Goal: Task Accomplishment & Management: Manage account settings

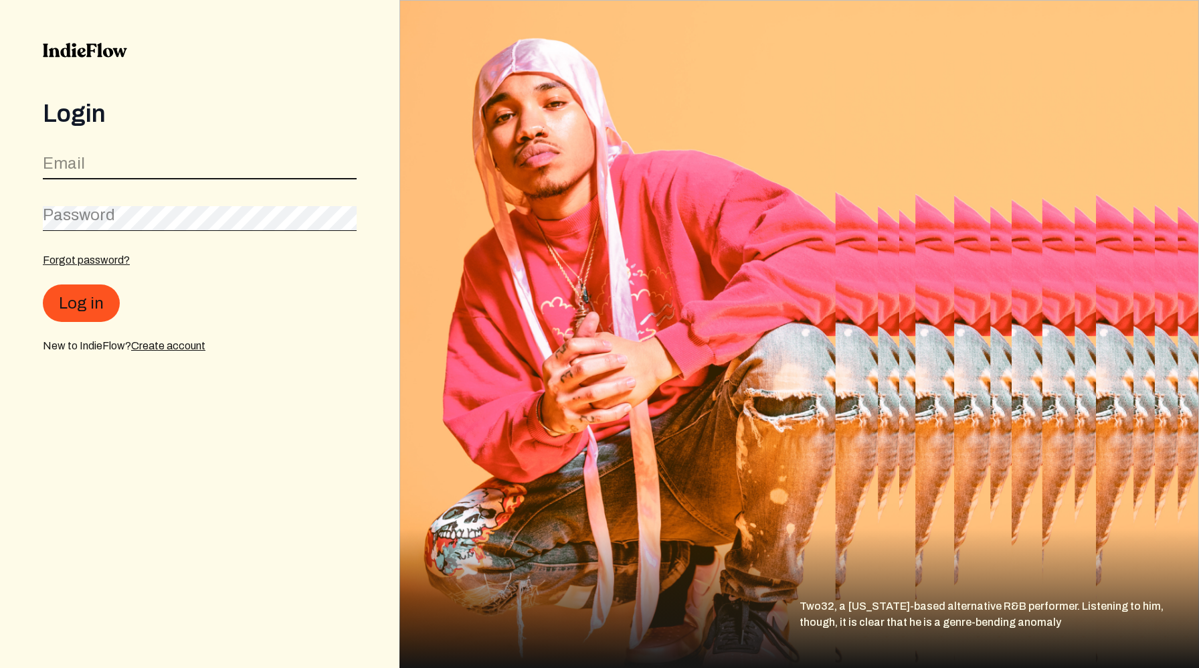
click at [84, 165] on input "email" at bounding box center [200, 166] width 314 height 25
click at [143, 167] on input "email" at bounding box center [200, 166] width 314 height 25
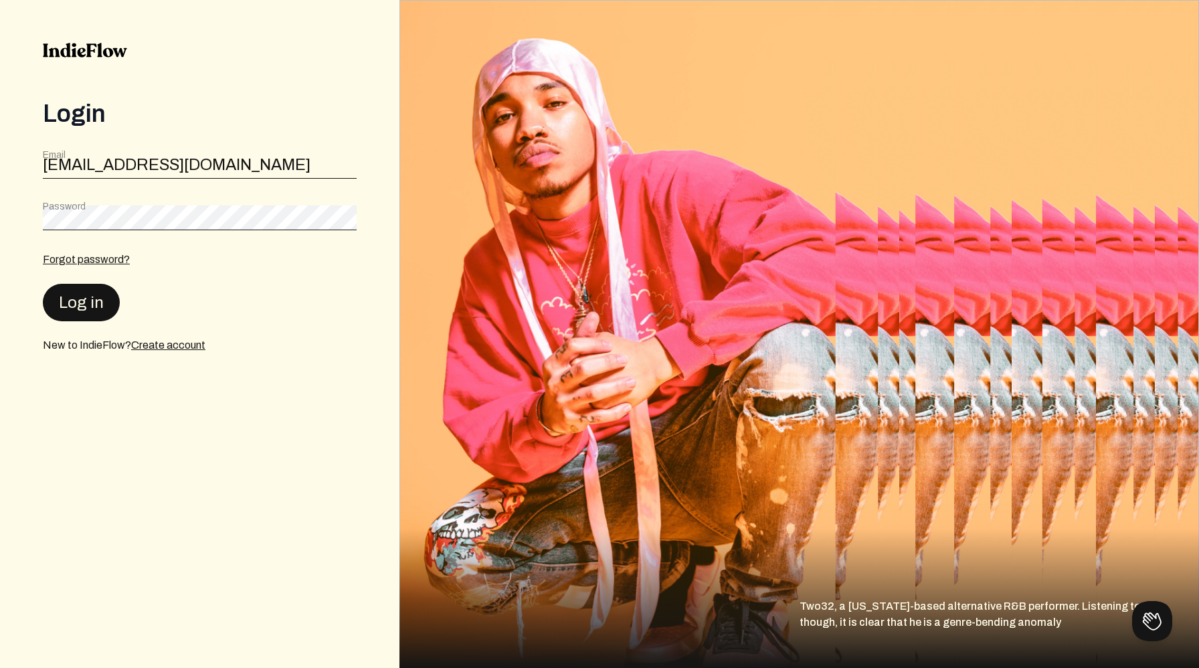
click at [95, 303] on button "Log in" at bounding box center [81, 302] width 77 height 37
click at [96, 303] on button "Log in" at bounding box center [81, 302] width 77 height 37
click at [274, 173] on input "[EMAIL_ADDRESS][DOMAIN_NAME]" at bounding box center [200, 166] width 314 height 25
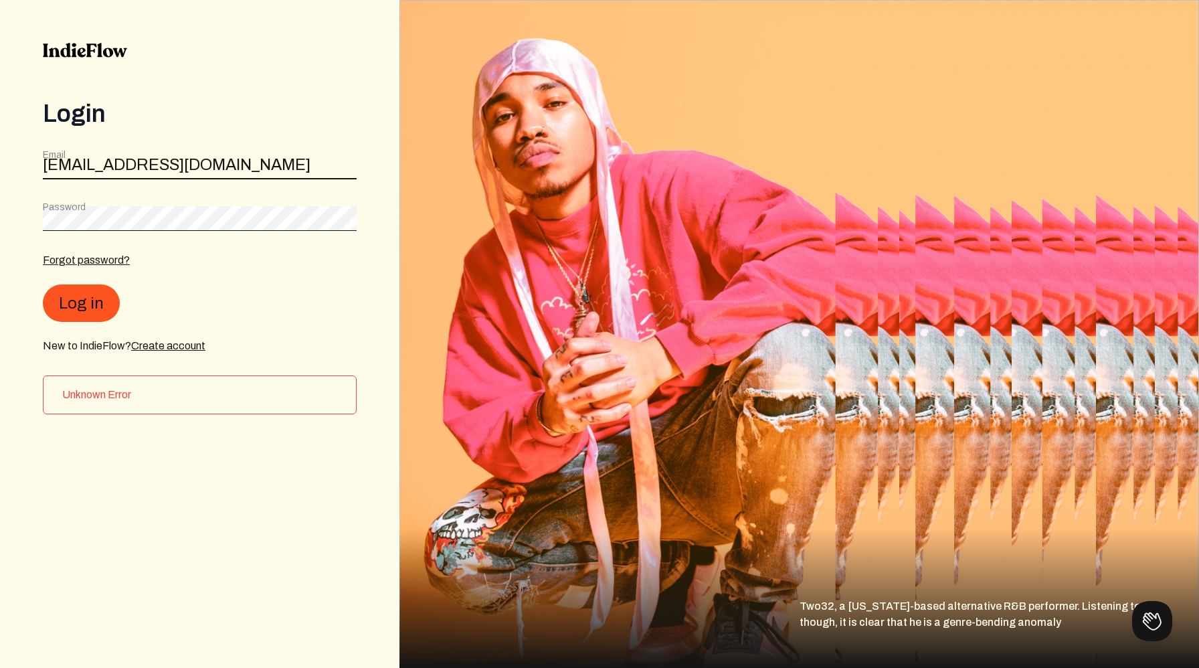
click at [274, 173] on input "[EMAIL_ADDRESS][DOMAIN_NAME]" at bounding box center [200, 166] width 314 height 25
click at [65, 292] on button "Log in" at bounding box center [81, 302] width 77 height 37
click at [43, 284] on button "Log in" at bounding box center [81, 302] width 77 height 37
click at [160, 158] on input "band@foolandtheworld.com" at bounding box center [200, 166] width 314 height 25
click at [161, 158] on input "band@foolandtheworld.com" at bounding box center [200, 166] width 314 height 25
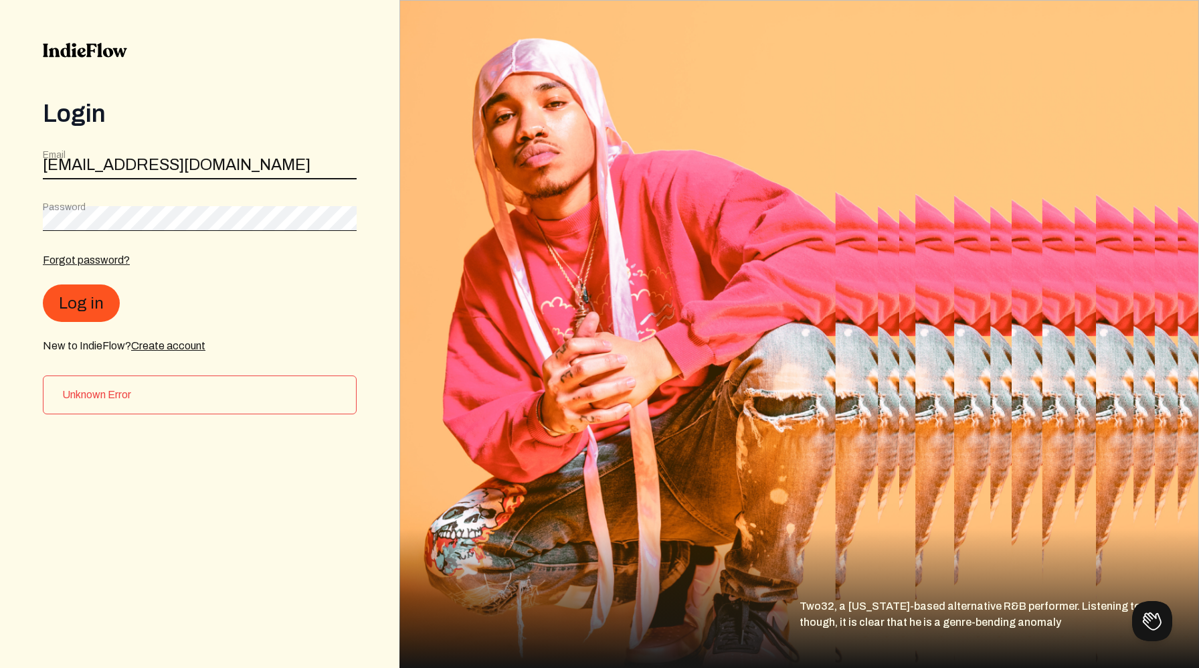
click at [161, 158] on input "band@foolandtheworld.com" at bounding box center [200, 166] width 314 height 25
type input "[EMAIL_ADDRESS][DOMAIN_NAME]"
click at [86, 300] on button "Log in" at bounding box center [81, 302] width 77 height 37
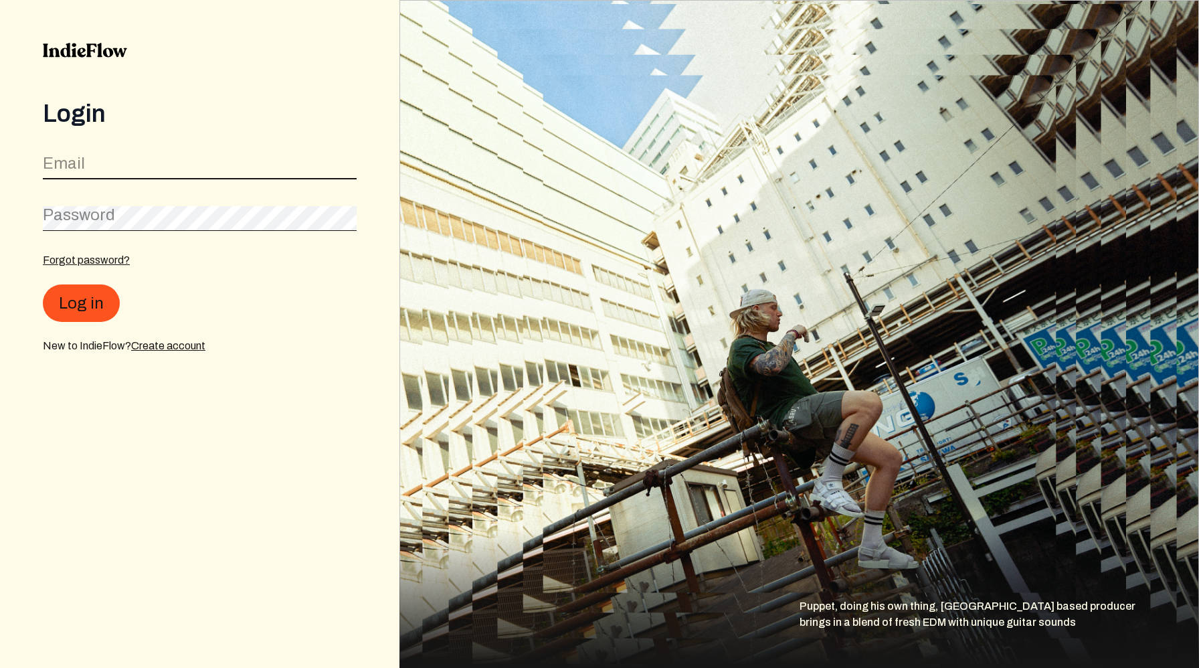
click at [177, 167] on input "email" at bounding box center [200, 166] width 314 height 25
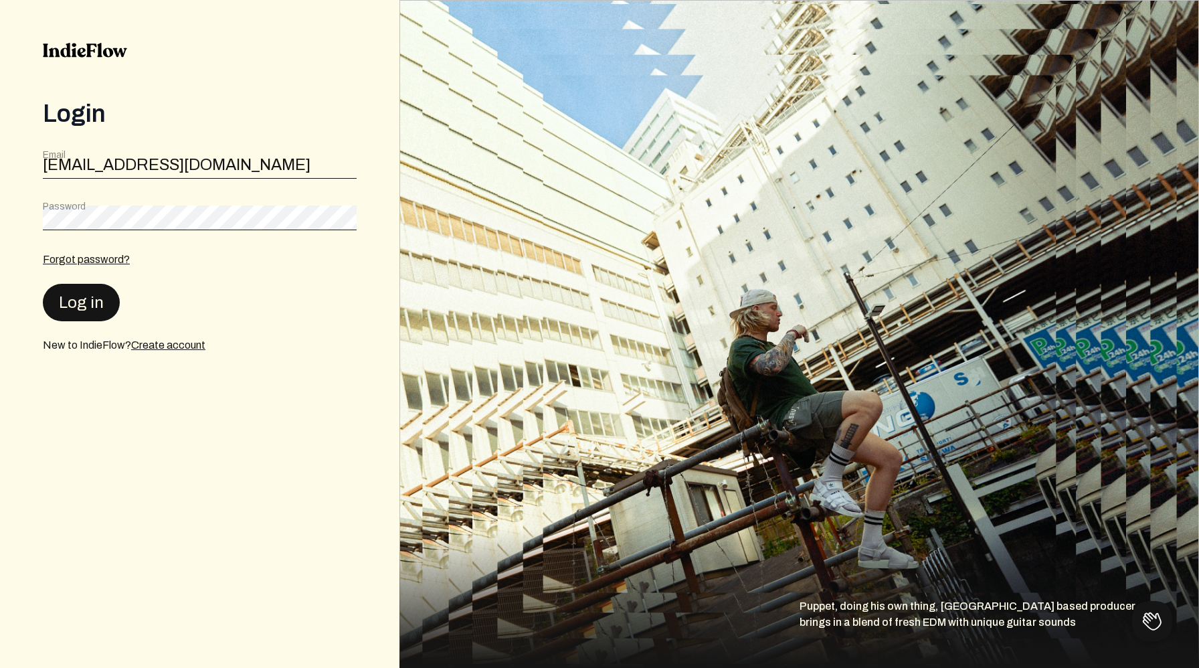
click at [94, 299] on button "Log in" at bounding box center [81, 302] width 77 height 37
click at [89, 168] on input "[EMAIL_ADDRESS][DOMAIN_NAME]" at bounding box center [200, 166] width 314 height 25
type input "band@foolandtheworld.com"
click at [68, 310] on button "Log in" at bounding box center [81, 302] width 77 height 37
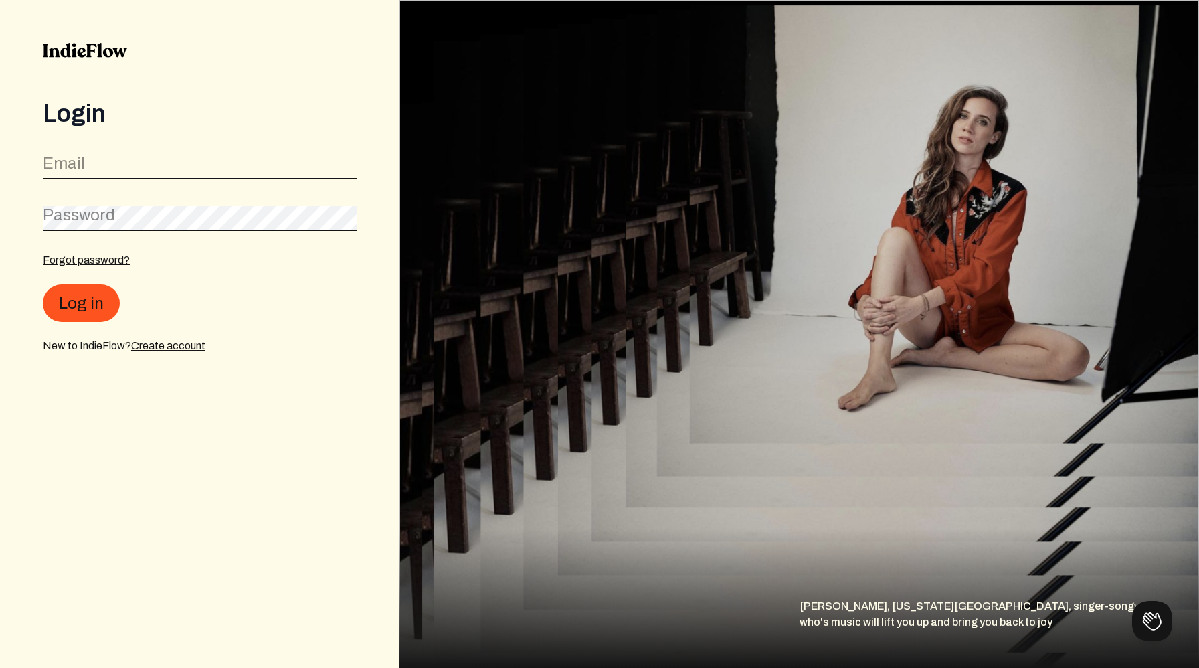
click at [125, 169] on input "email" at bounding box center [200, 166] width 314 height 25
type input "[EMAIL_ADDRESS][DOMAIN_NAME]"
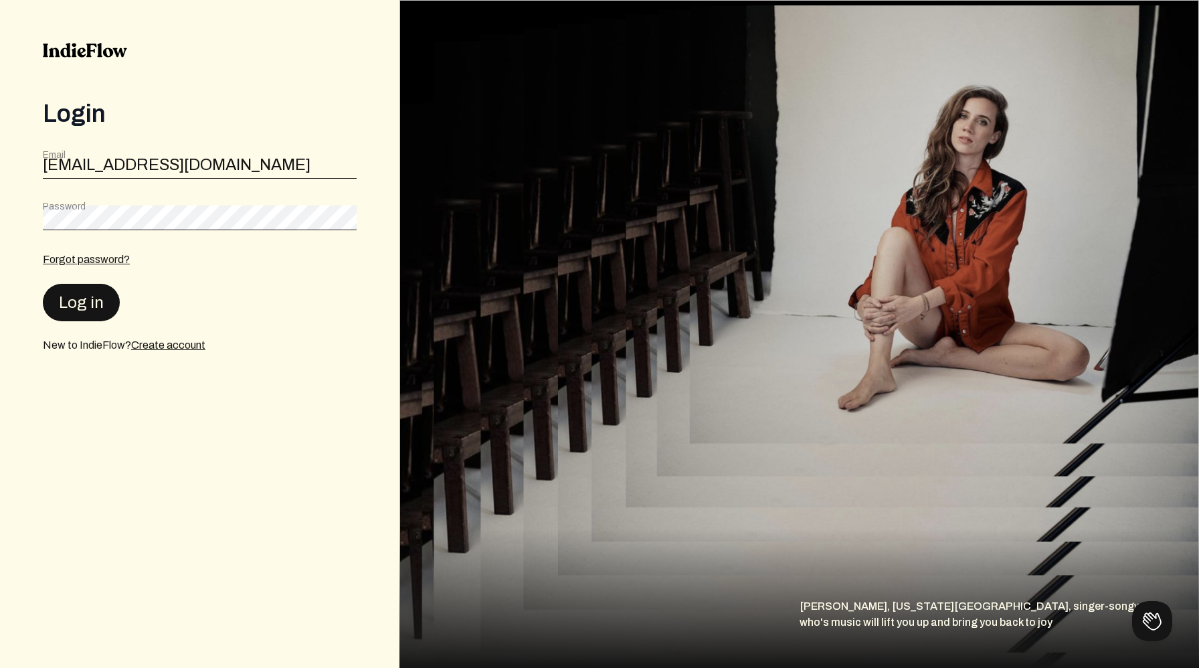
click at [79, 298] on button "Log in" at bounding box center [81, 302] width 77 height 37
click at [102, 255] on link "Forgot password?" at bounding box center [86, 259] width 87 height 11
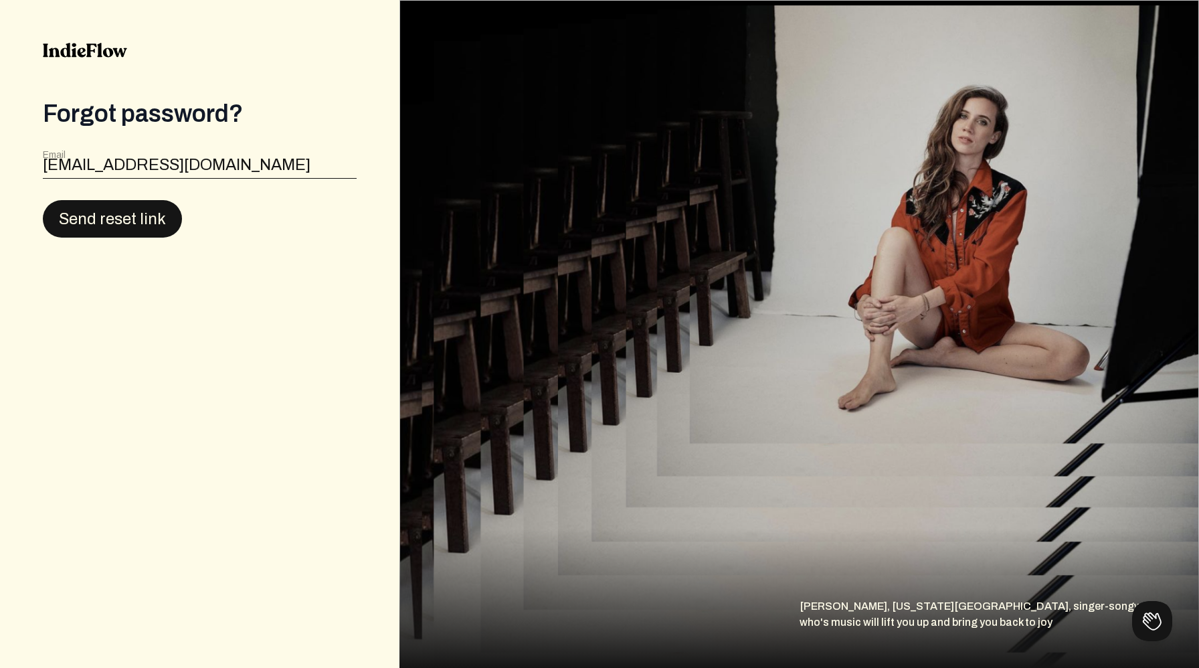
click at [116, 219] on button "Send reset link" at bounding box center [112, 218] width 139 height 37
